Goal: Submit feedback/report problem: Submit feedback/report problem

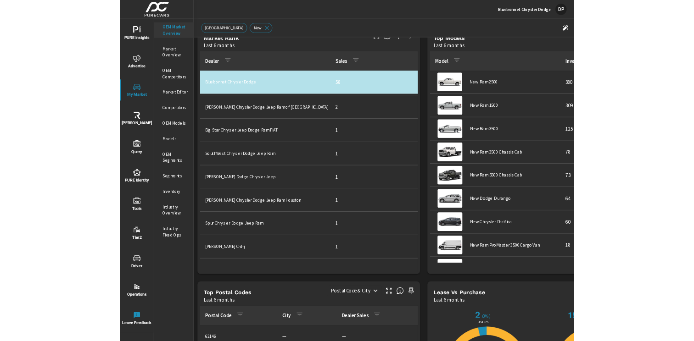
scroll to position [447, 0]
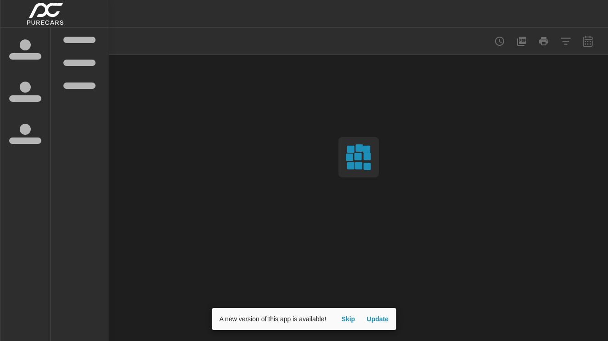
click at [379, 318] on span "Update" at bounding box center [377, 319] width 22 height 8
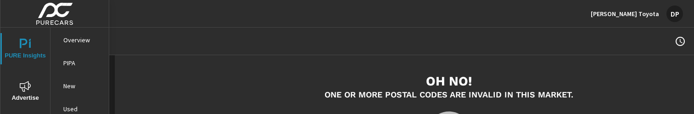
scroll to position [89, 0]
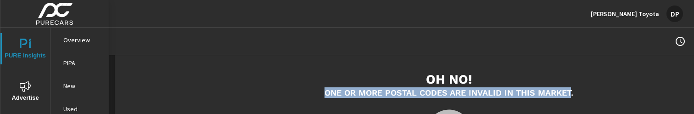
drag, startPoint x: 323, startPoint y: 92, endPoint x: 570, endPoint y: 89, distance: 247.4
copy h5 "One or more postal codes are invalid in this Market"
